Goal: Download file/media

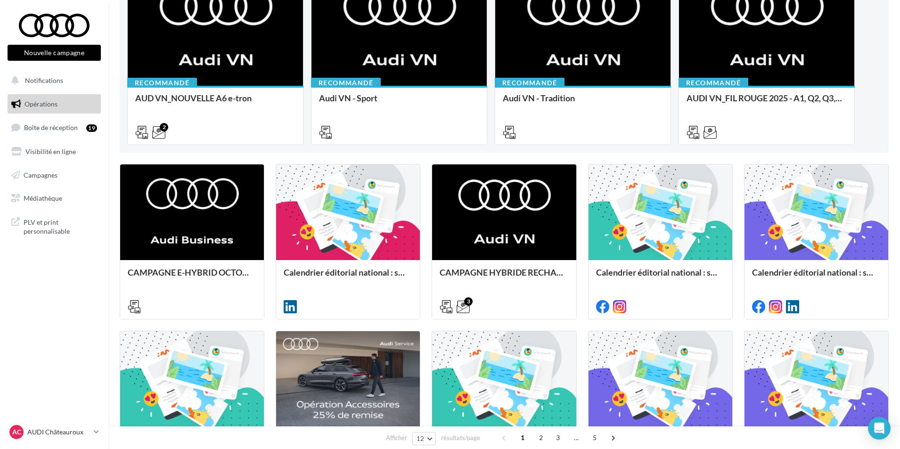
scroll to position [141, 0]
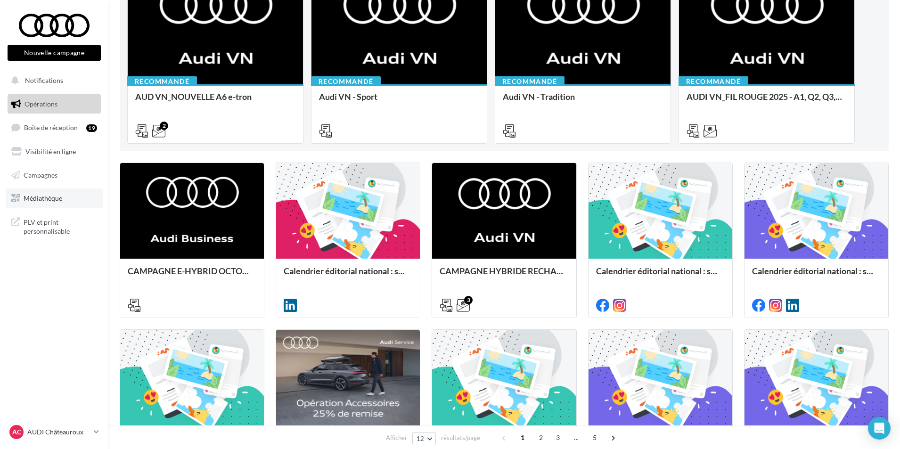
click at [56, 206] on link "Médiathèque" at bounding box center [54, 198] width 97 height 20
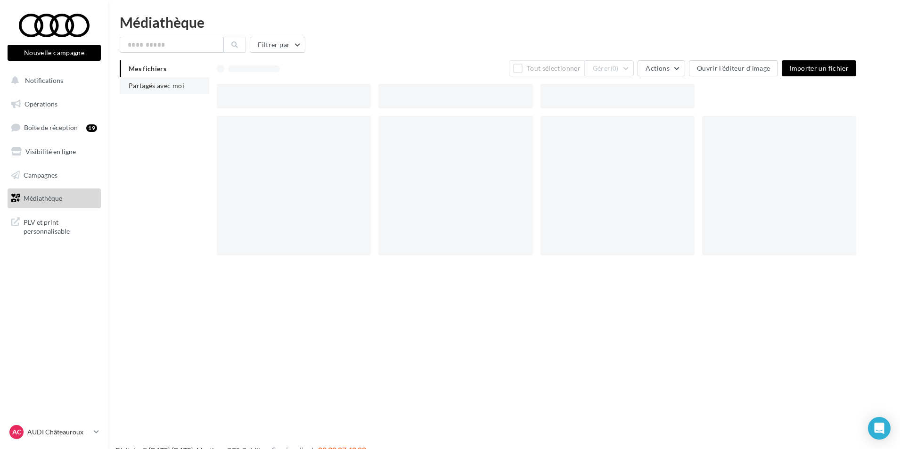
click at [158, 89] on span "Partagés avec moi" at bounding box center [157, 86] width 56 height 8
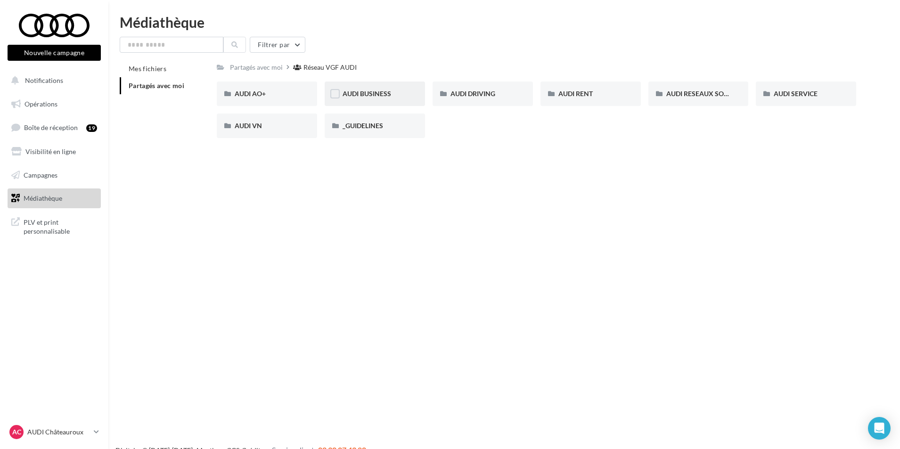
click at [376, 98] on div "AUDI BUSINESS" at bounding box center [375, 93] width 65 height 9
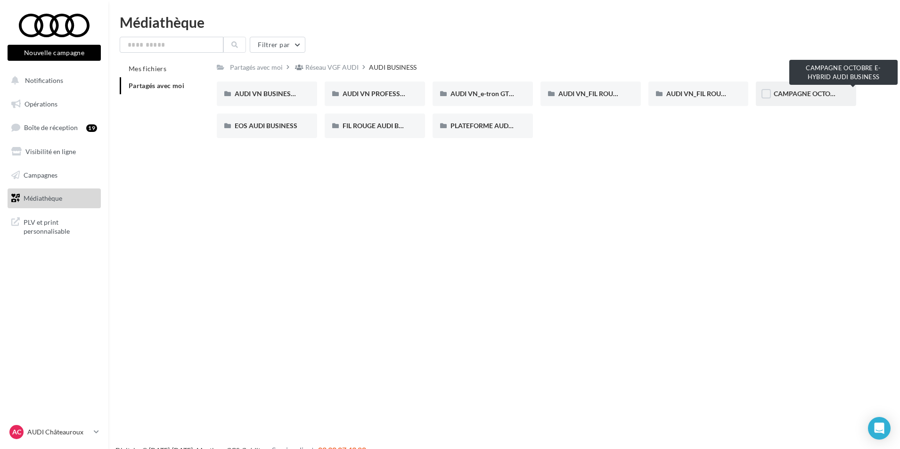
click at [810, 93] on span "CAMPAGNE OCTOBRE E-HYBRID AUDI BUSINESS" at bounding box center [849, 94] width 151 height 8
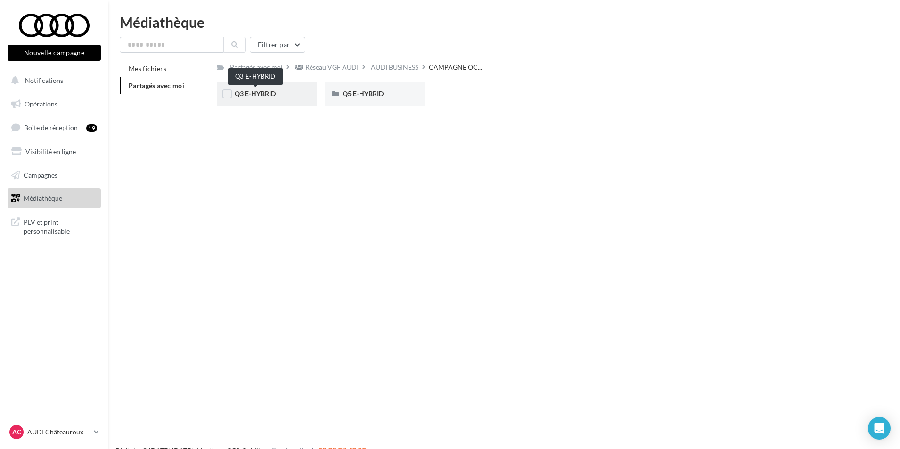
click at [262, 97] on span "Q3 E-HYBRID" at bounding box center [255, 94] width 41 height 8
click at [284, 97] on div "LINKEDIN" at bounding box center [267, 93] width 65 height 9
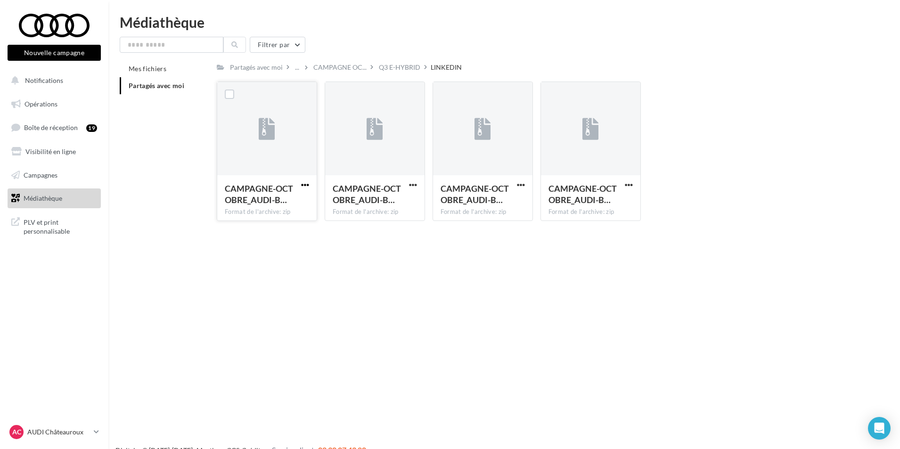
click at [305, 184] on span "button" at bounding box center [305, 185] width 8 height 8
click at [290, 204] on button "Télécharger" at bounding box center [264, 203] width 94 height 25
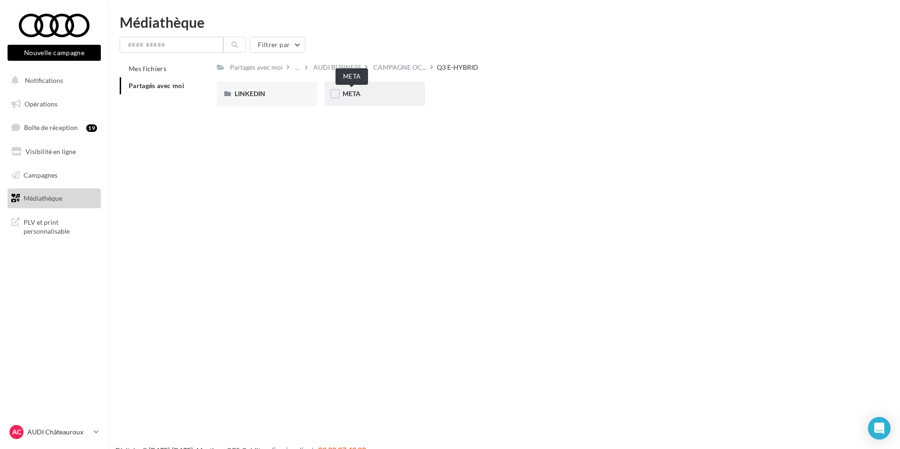
click at [356, 94] on span "META" at bounding box center [352, 94] width 18 height 8
click at [405, 97] on div "Q5 E-HYBRID" at bounding box center [375, 93] width 65 height 9
click at [276, 99] on div "LINKEDIN" at bounding box center [267, 94] width 100 height 25
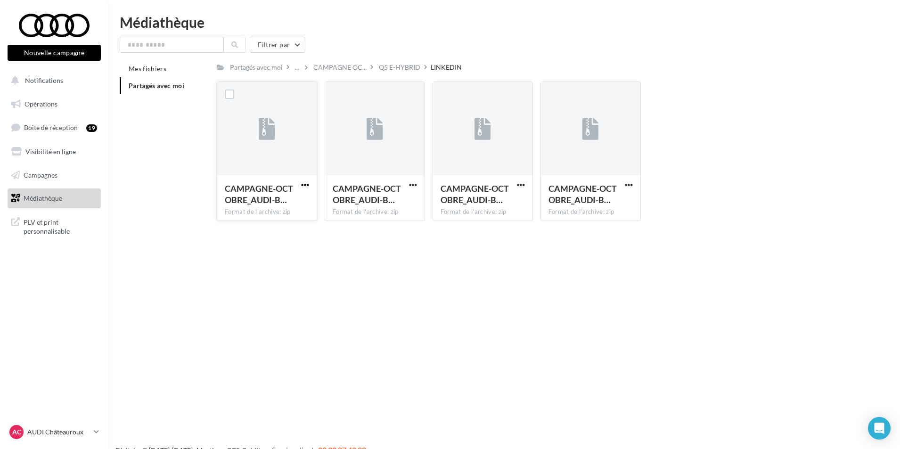
click at [305, 185] on span "button" at bounding box center [305, 185] width 8 height 8
click at [294, 200] on button "Télécharger" at bounding box center [264, 203] width 94 height 25
click at [301, 185] on span "button" at bounding box center [305, 185] width 8 height 8
click at [286, 229] on button "Copier l'URL" at bounding box center [264, 228] width 94 height 25
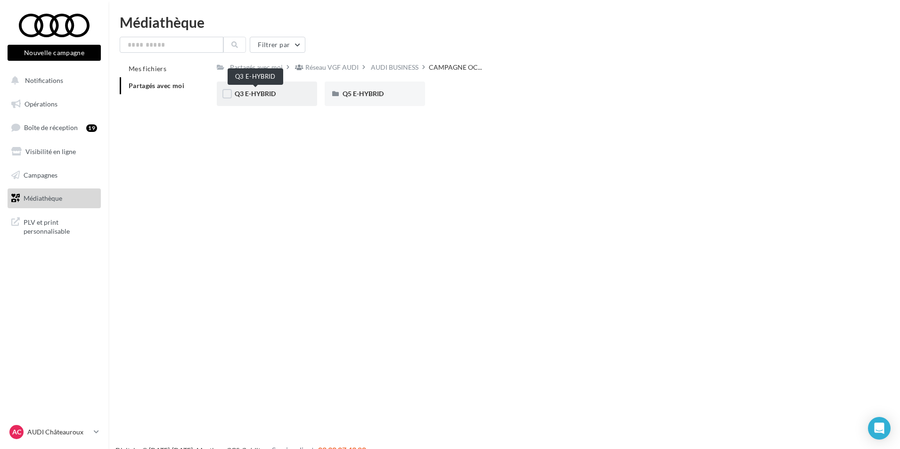
click at [258, 92] on span "Q3 E-HYBRID" at bounding box center [255, 94] width 41 height 8
click at [277, 92] on div "LINKEDIN" at bounding box center [267, 93] width 65 height 9
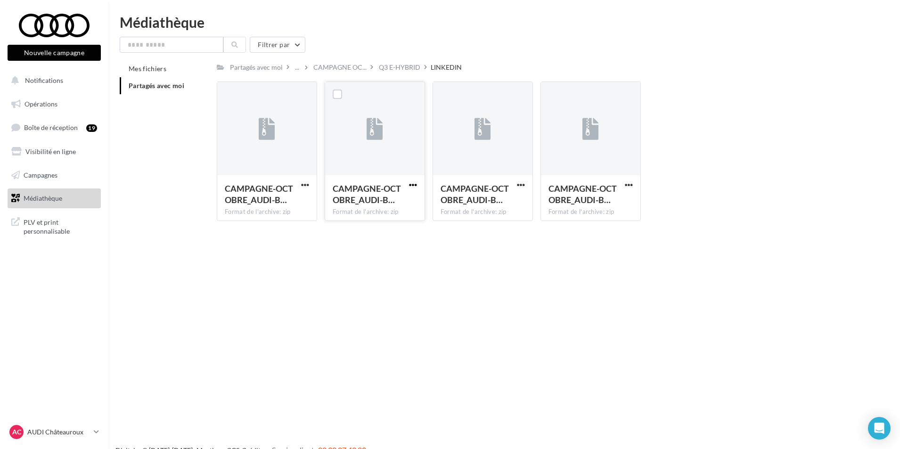
click at [414, 184] on span "button" at bounding box center [413, 185] width 8 height 8
click at [365, 226] on button "Copier l'URL" at bounding box center [372, 228] width 94 height 25
click at [44, 107] on span "Opérations" at bounding box center [41, 104] width 33 height 8
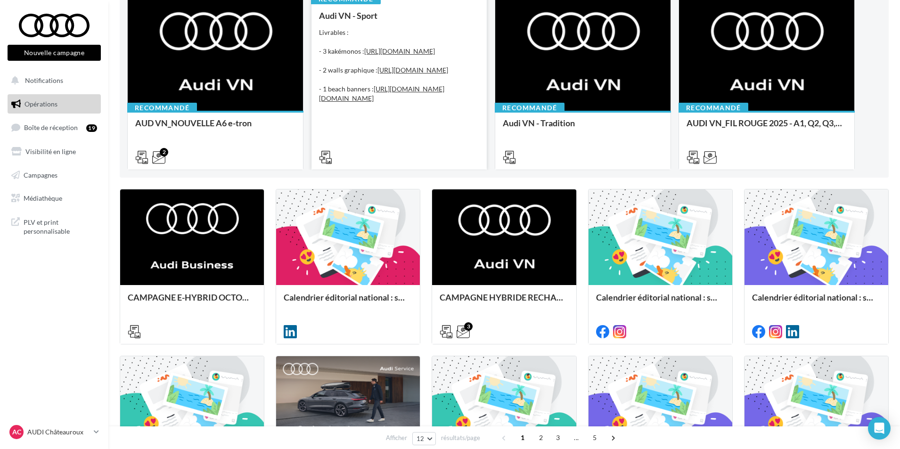
scroll to position [141, 0]
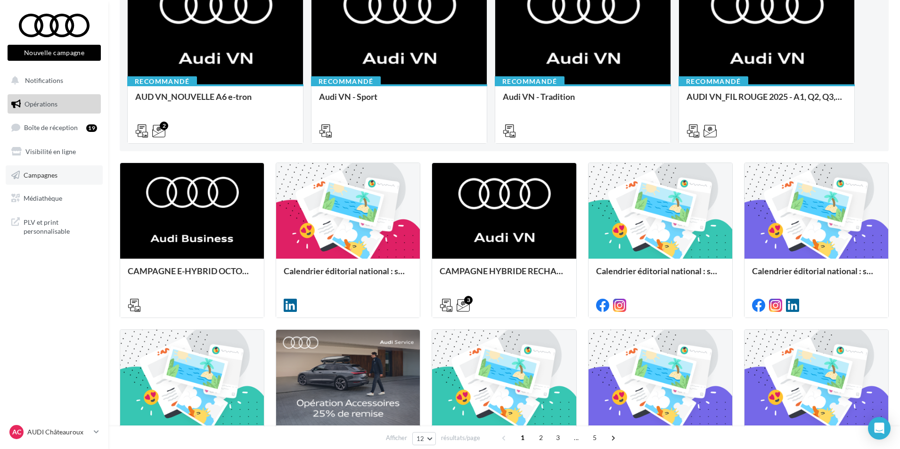
click at [61, 173] on link "Campagnes" at bounding box center [54, 175] width 97 height 20
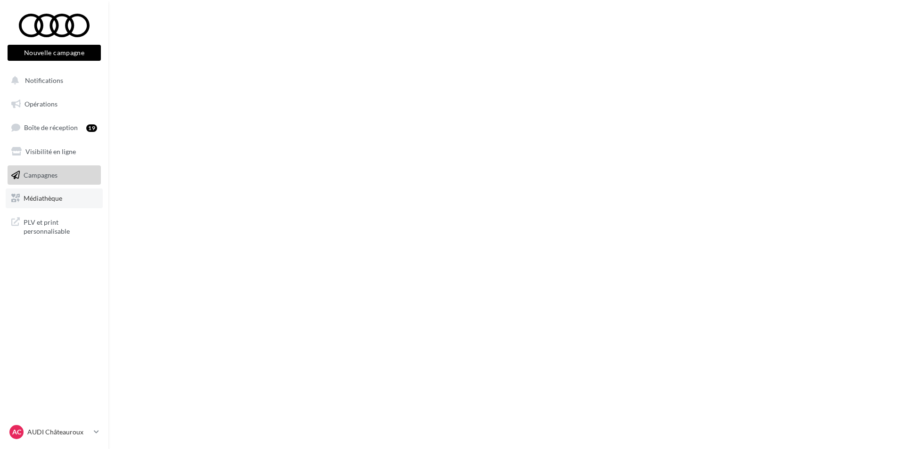
click at [72, 196] on link "Médiathèque" at bounding box center [54, 198] width 97 height 20
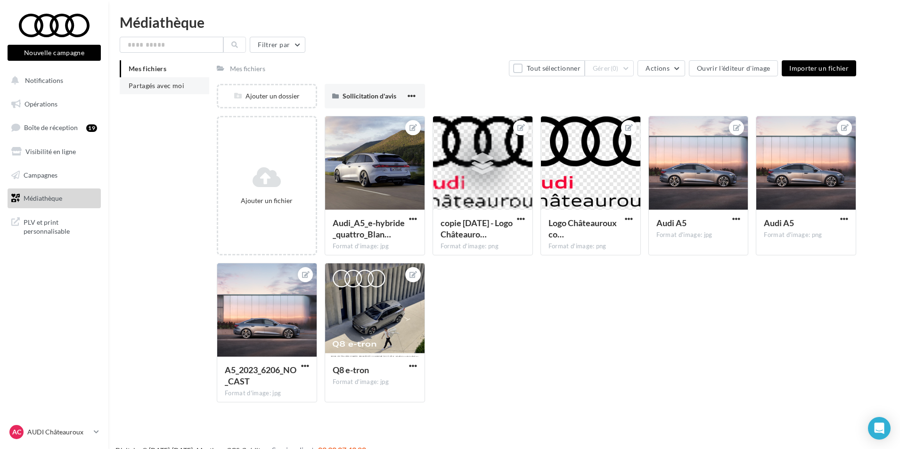
click at [171, 91] on li "Partagés avec moi" at bounding box center [165, 85] width 90 height 17
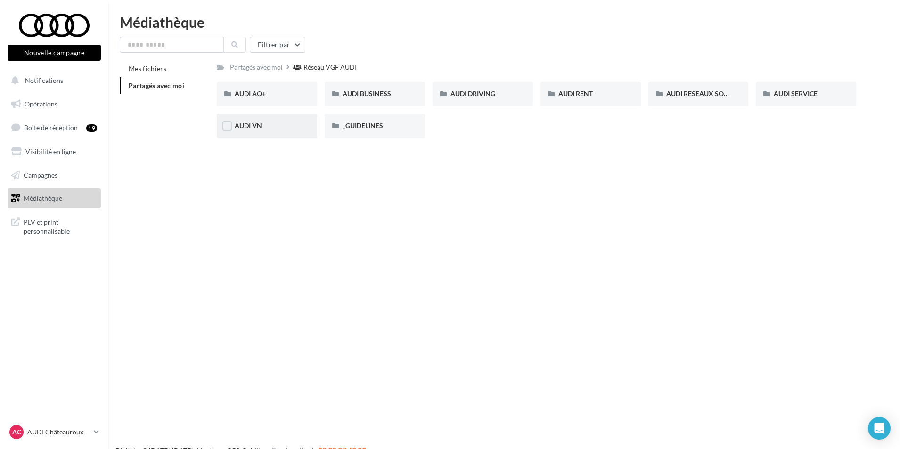
click at [286, 124] on div "AUDI VN" at bounding box center [267, 125] width 65 height 9
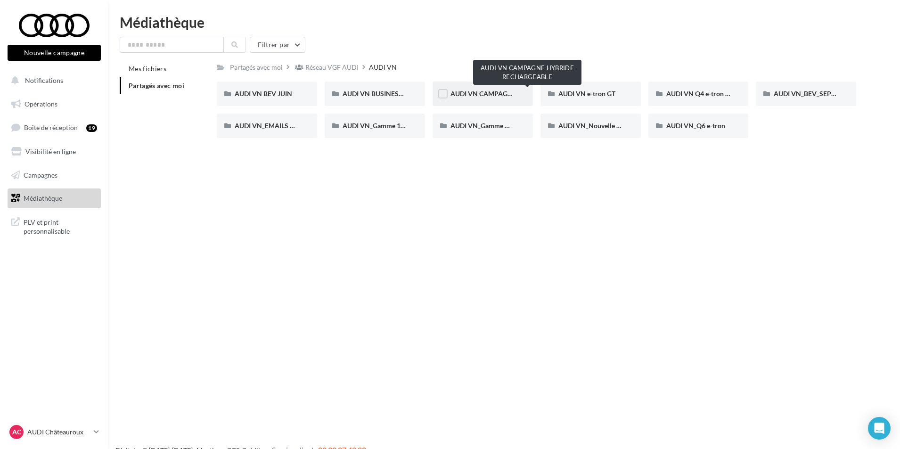
click at [483, 92] on span "AUDI VN CAMPAGNE HYBRIDE RECHARGEABLE" at bounding box center [524, 94] width 148 height 8
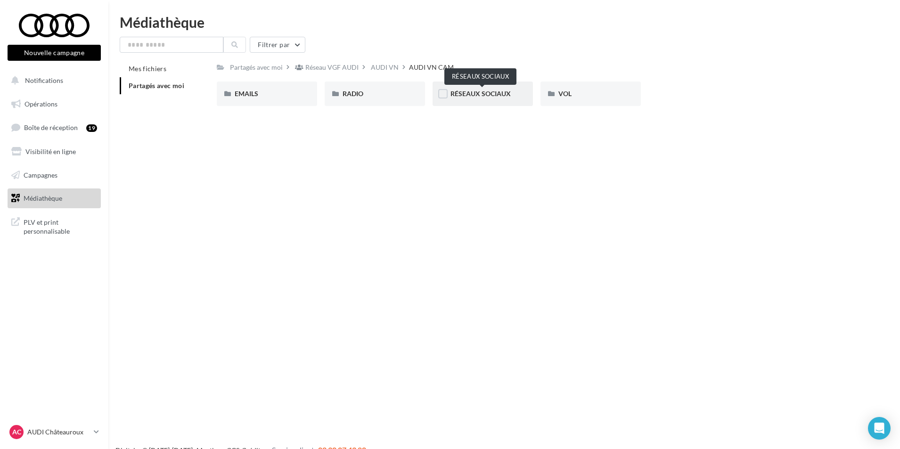
click at [491, 97] on span "RÉSEAUX SOCIAUX" at bounding box center [480, 94] width 60 height 8
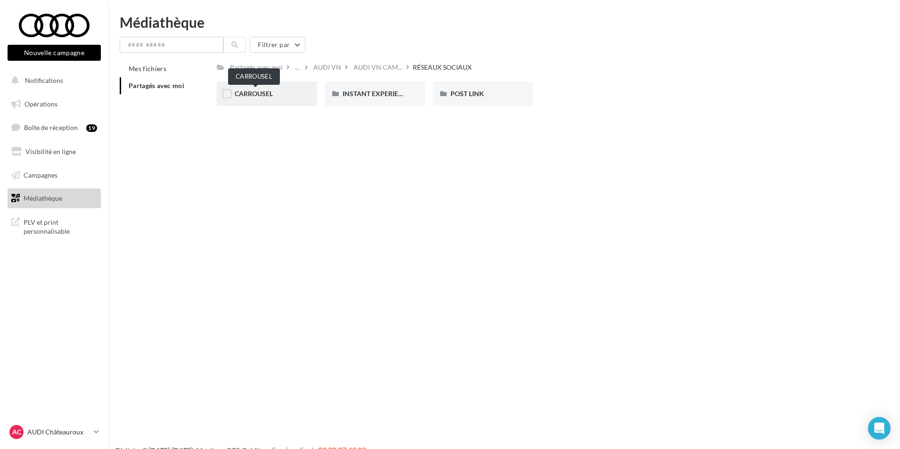
click at [262, 95] on span "CARROUSEL" at bounding box center [254, 94] width 38 height 8
click at [389, 94] on div "Q3 e-hybrid" at bounding box center [375, 93] width 65 height 9
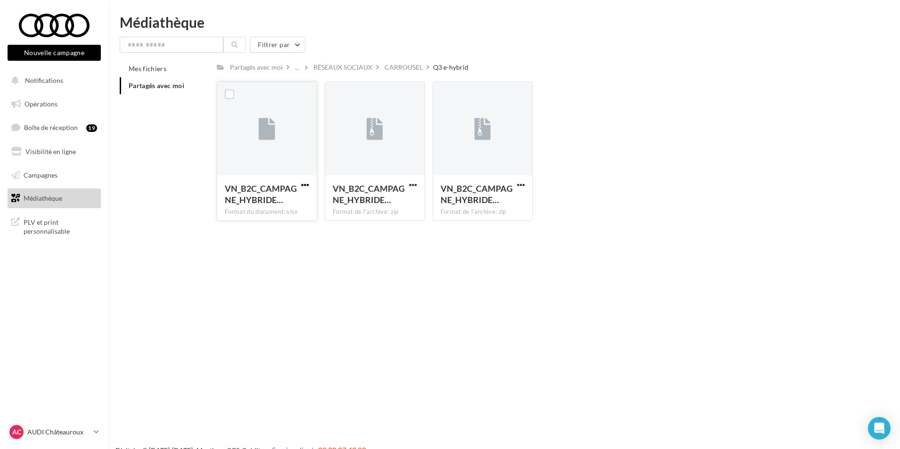
click at [307, 185] on span "button" at bounding box center [305, 185] width 8 height 8
click at [291, 203] on button "Télécharger" at bounding box center [264, 203] width 94 height 25
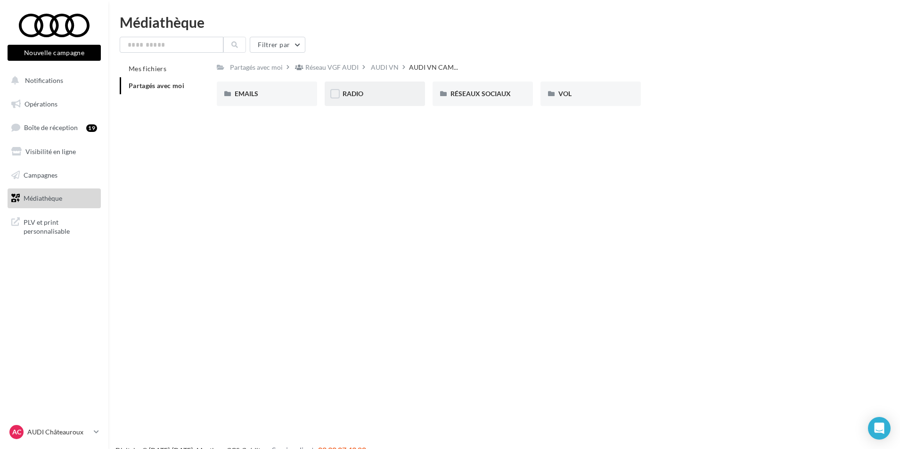
click at [367, 96] on div "RADIO" at bounding box center [375, 93] width 65 height 9
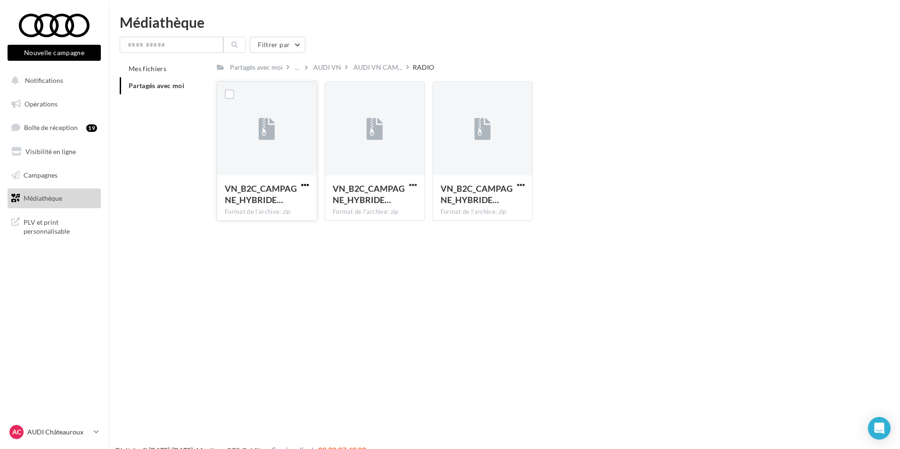
click at [308, 182] on span "button" at bounding box center [305, 185] width 8 height 8
click at [288, 200] on button "Télécharger" at bounding box center [264, 203] width 94 height 25
click at [72, 430] on p "AUDI Châteauroux" at bounding box center [58, 431] width 63 height 9
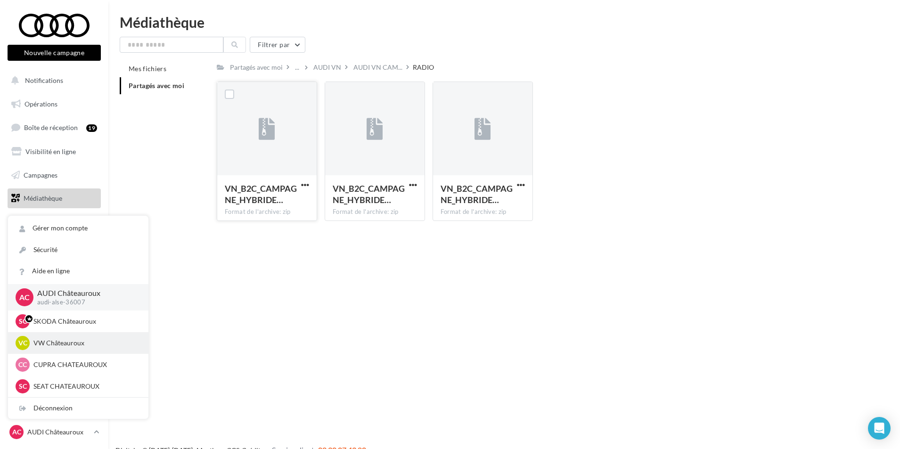
click at [81, 340] on p "VW Châteauroux" at bounding box center [85, 342] width 104 height 9
